Goal: Ask a question: Seek information or help from site administrators or community

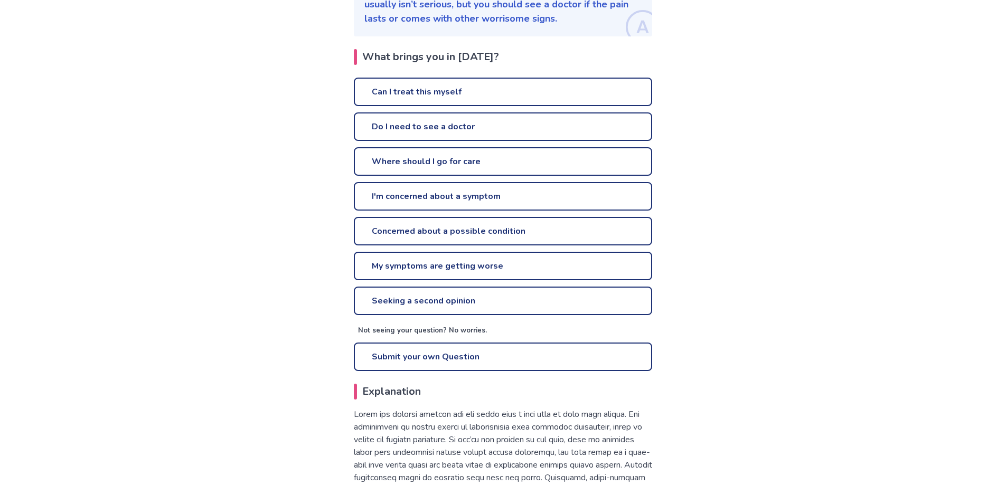
scroll to position [211, 0]
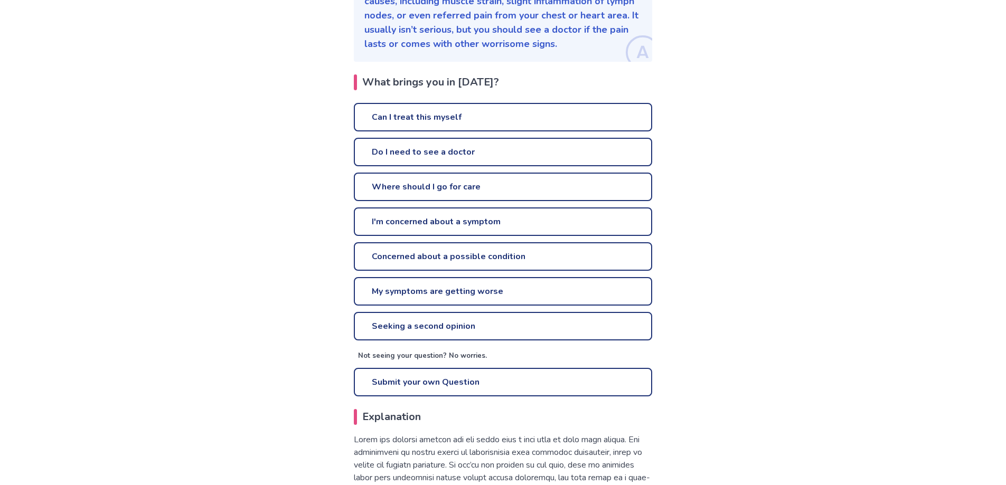
click at [419, 119] on link "Can I treat this myself" at bounding box center [503, 117] width 298 height 29
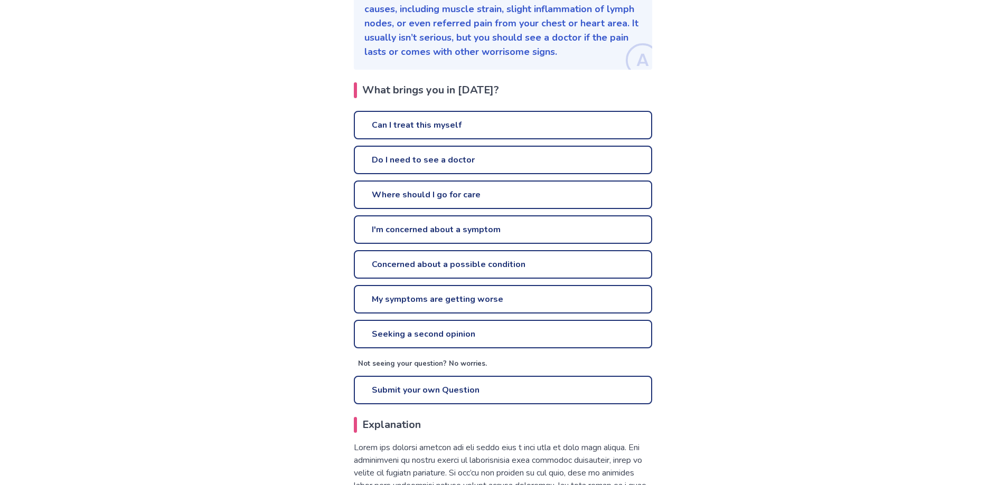
scroll to position [211, 0]
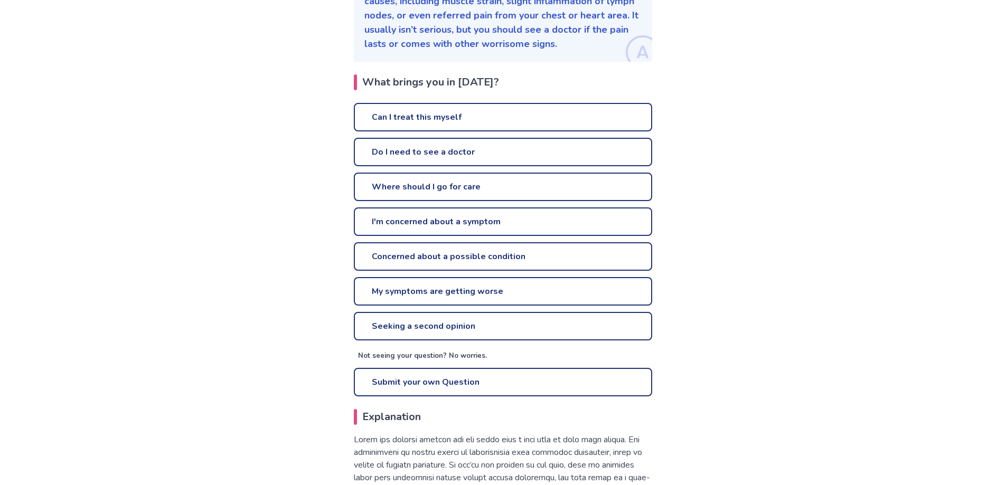
click at [448, 154] on link "Do I need to see a doctor" at bounding box center [503, 152] width 298 height 29
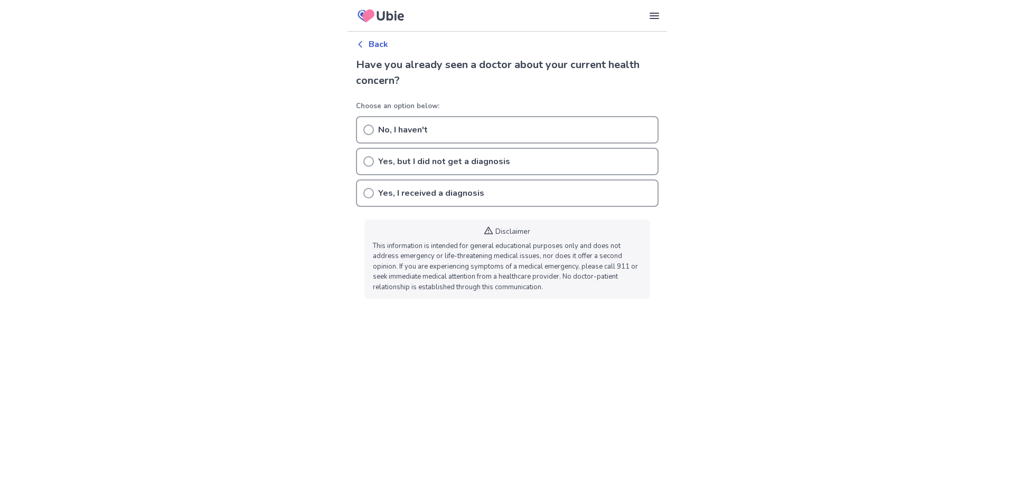
click at [365, 132] on icon at bounding box center [368, 130] width 11 height 11
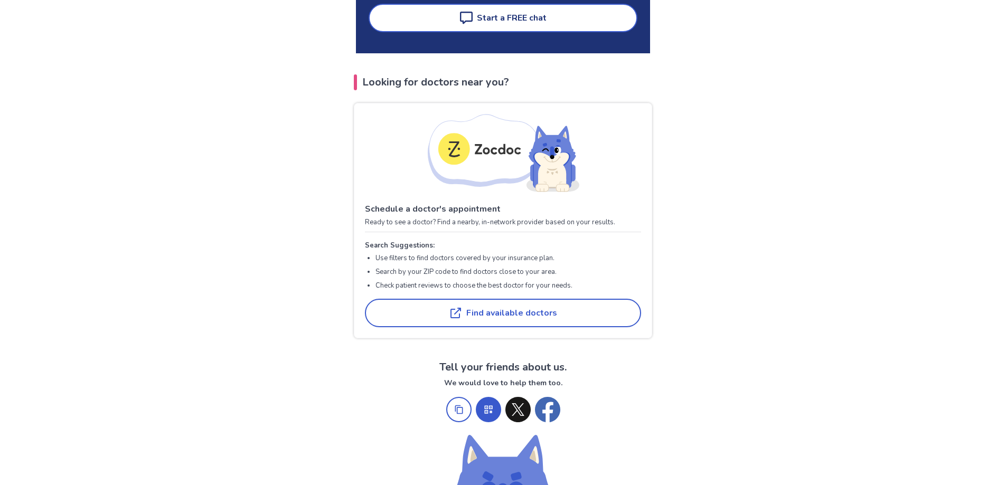
scroll to position [264, 0]
